Goal: Book appointment/travel/reservation

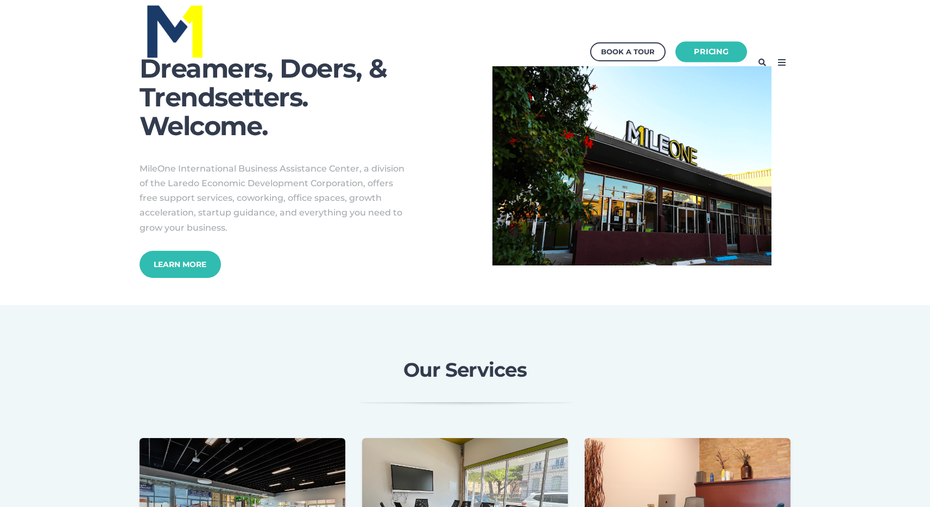
click at [726, 51] on link "Pricing" at bounding box center [711, 51] width 72 height 21
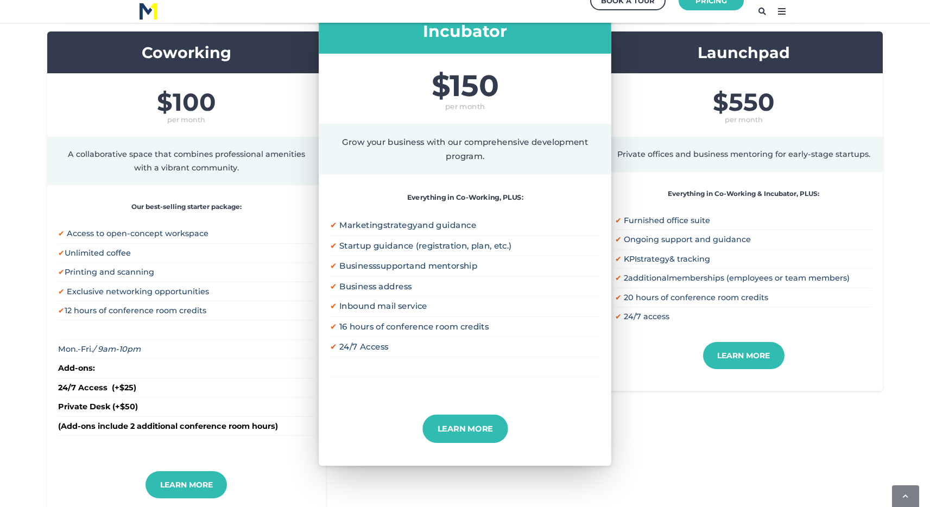
scroll to position [255, 0]
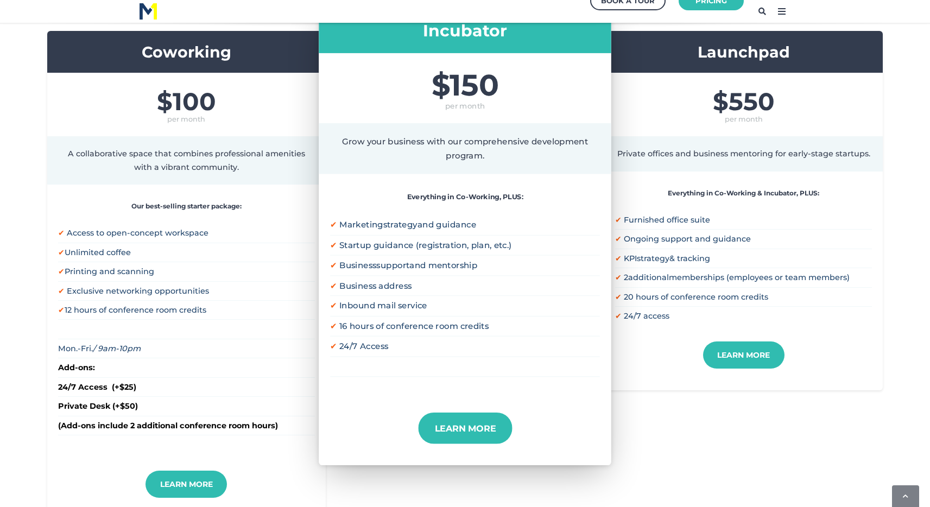
click at [469, 440] on link "Learn More" at bounding box center [465, 427] width 94 height 31
click at [724, 105] on span "$550" at bounding box center [743, 101] width 257 height 24
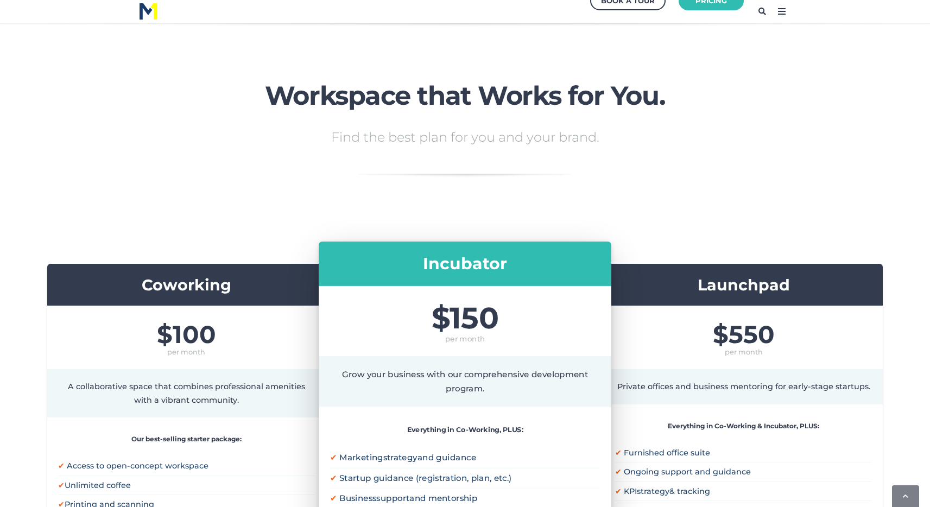
scroll to position [0, 0]
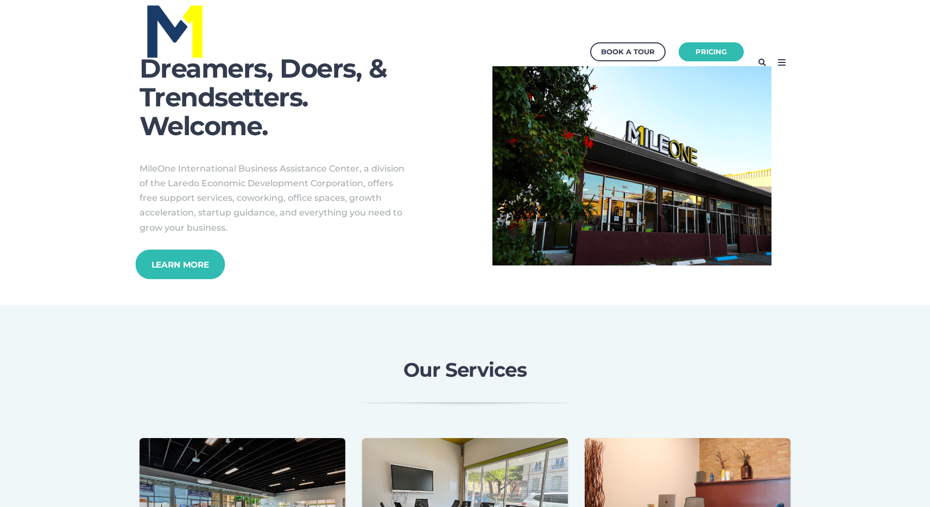
click at [201, 267] on link "Learn More" at bounding box center [180, 264] width 90 height 30
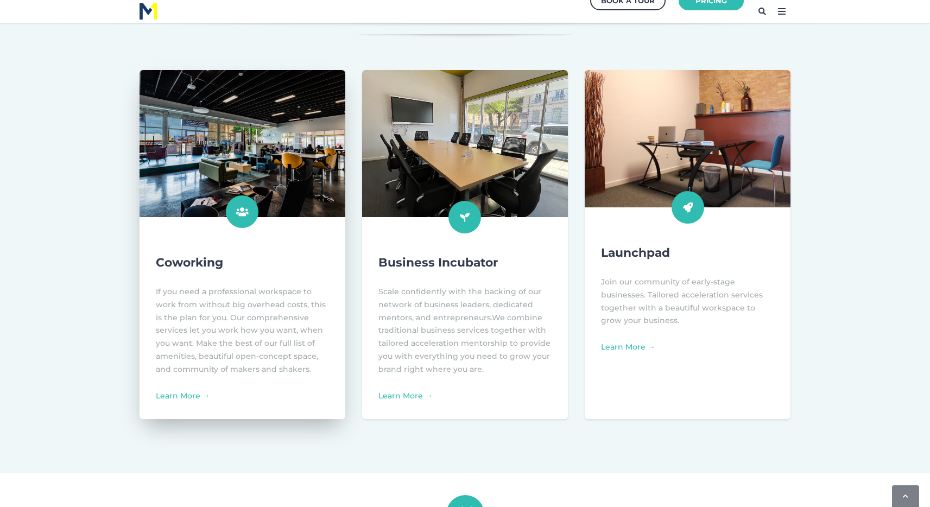
scroll to position [369, 0]
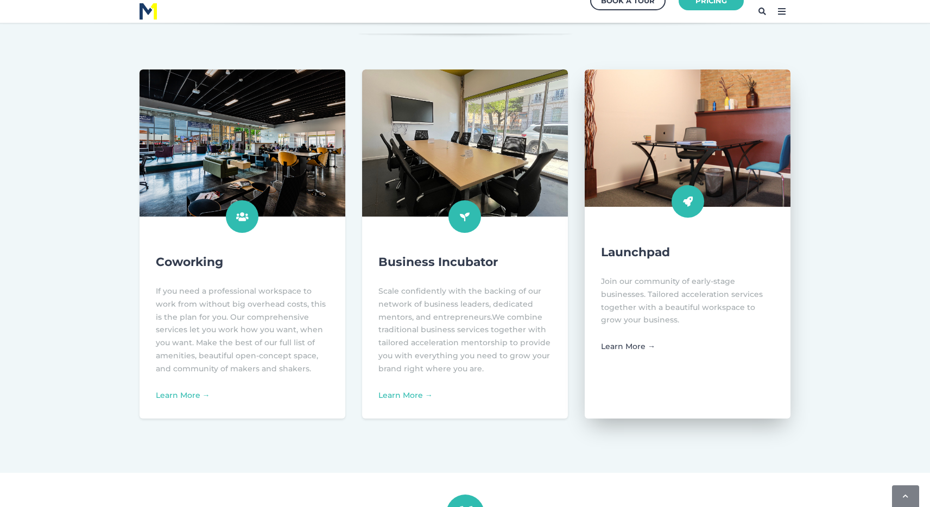
click at [624, 347] on link "Learn More →" at bounding box center [628, 346] width 54 height 10
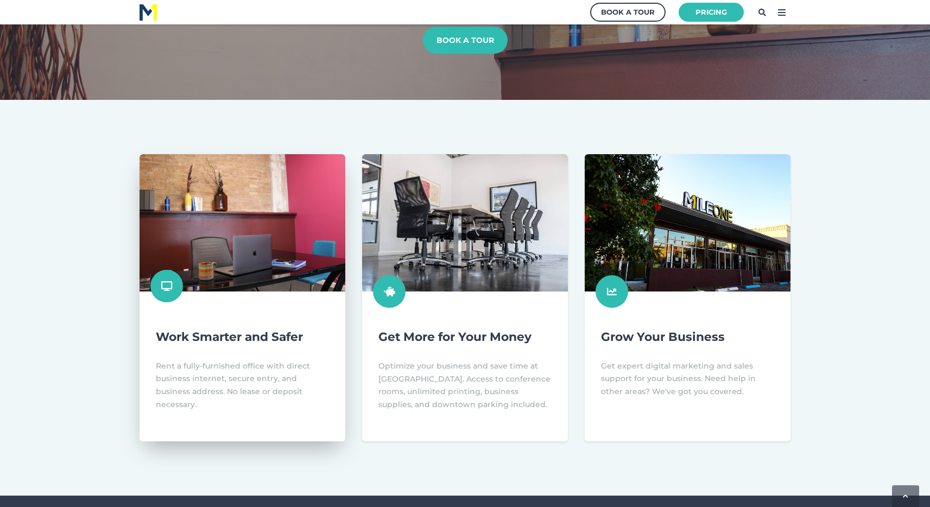
scroll to position [181, 0]
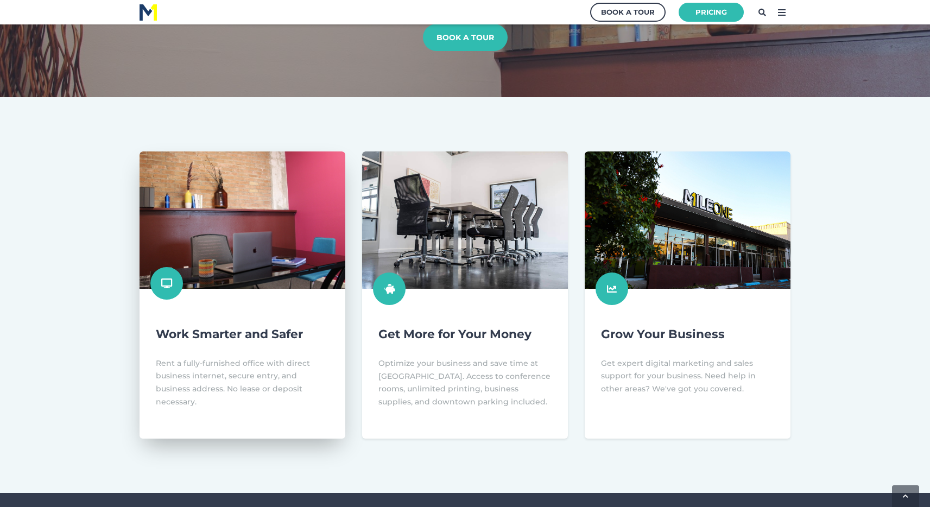
click at [257, 262] on link at bounding box center [243, 294] width 206 height 287
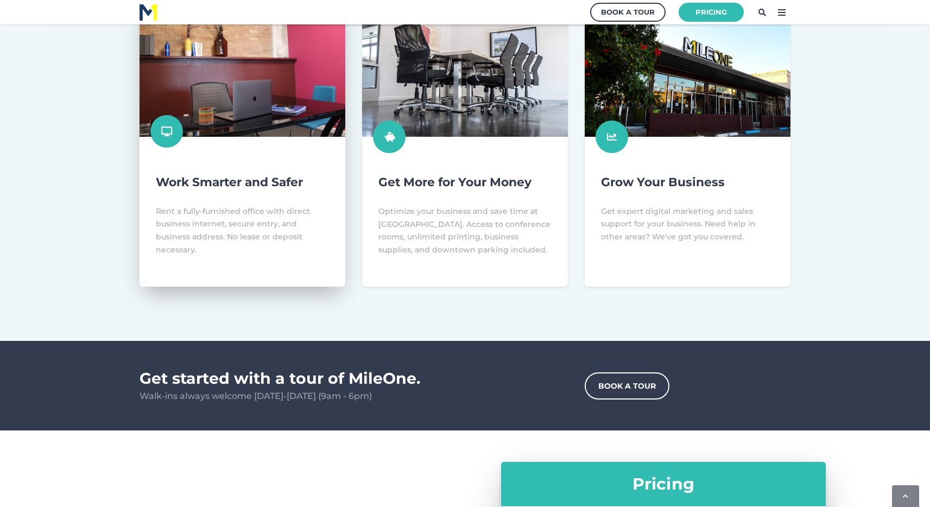
scroll to position [338, 0]
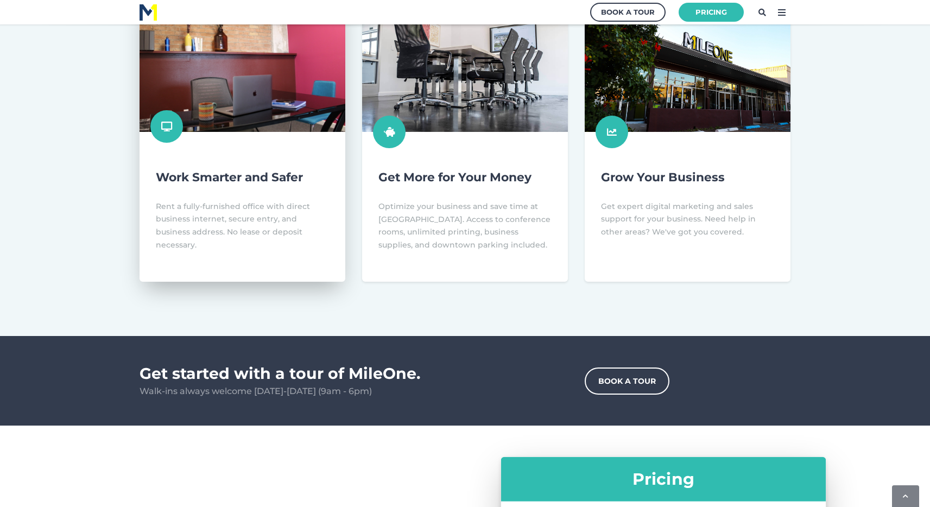
click at [273, 257] on link at bounding box center [243, 138] width 206 height 287
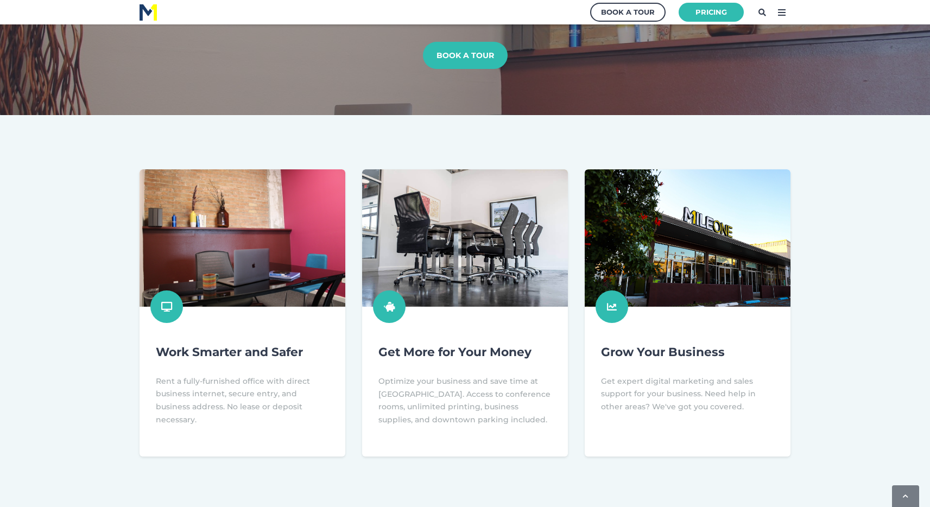
scroll to position [0, 0]
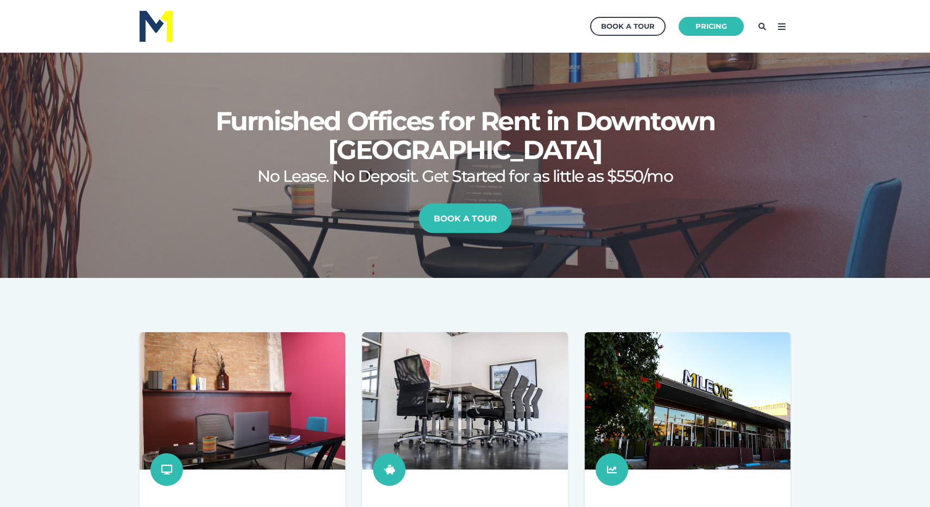
click at [494, 217] on link "Book a Tour" at bounding box center [465, 218] width 93 height 30
